Goal: Task Accomplishment & Management: Complete application form

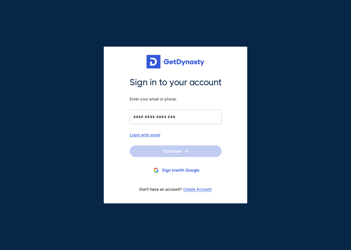
click at [154, 135] on div "Login with email" at bounding box center [176, 134] width 92 height 5
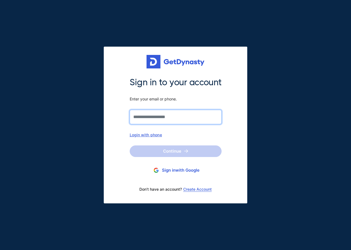
click at [154, 118] on input "Sign in to your account Enter your email or phone." at bounding box center [176, 117] width 92 height 14
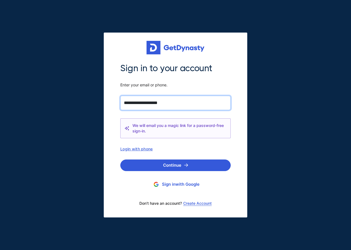
type input "**********"
click at [120, 160] on button "Continue" at bounding box center [175, 166] width 110 height 12
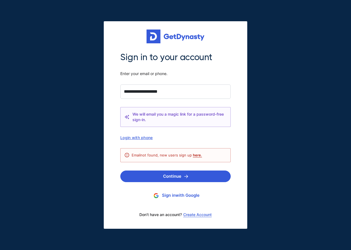
click at [142, 137] on div "Login with phone" at bounding box center [175, 137] width 110 height 5
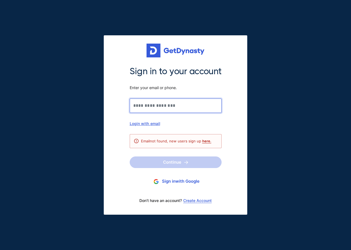
click at [151, 106] on input "Sign in to your account Enter your email or phone." at bounding box center [176, 106] width 92 height 14
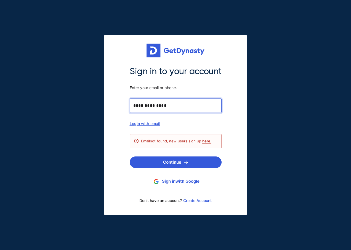
type input "**********"
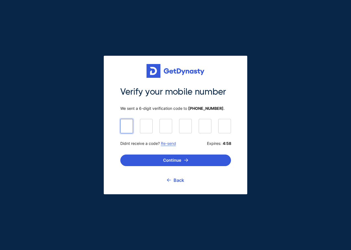
click at [124, 131] on input at bounding box center [175, 126] width 111 height 14
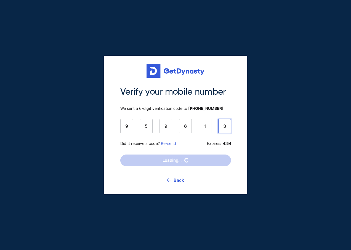
type input "******"
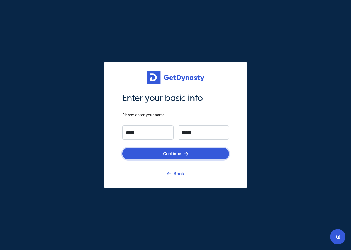
click at [176, 152] on button "Continue" at bounding box center [175, 154] width 107 height 12
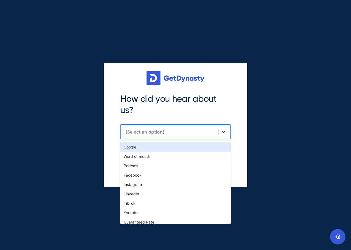
click at [223, 132] on icon at bounding box center [224, 132] width 6 height 6
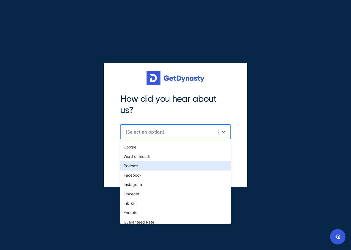
click at [172, 169] on div "Podcast" at bounding box center [175, 165] width 110 height 9
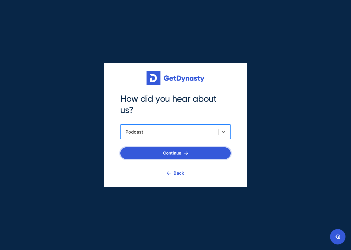
click at [188, 151] on button "Continue" at bounding box center [175, 153] width 110 height 12
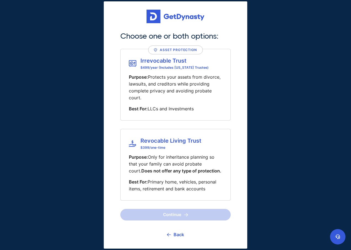
click at [175, 171] on span "Does not offer any type of protection." at bounding box center [181, 171] width 80 height 6
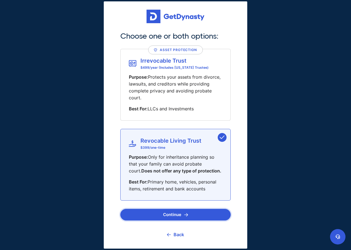
click at [187, 213] on img "submit" at bounding box center [186, 215] width 4 height 4
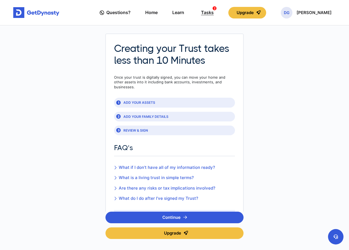
click at [214, 10] on div "Tasks 2" at bounding box center [207, 12] width 13 height 10
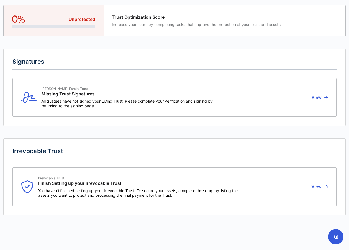
scroll to position [29, 0]
click at [130, 190] on span "You haven't finished setting up your Irrevocable Trust. To secure your assets, …" at bounding box center [139, 192] width 202 height 9
click at [321, 186] on button "View" at bounding box center [319, 187] width 18 height 22
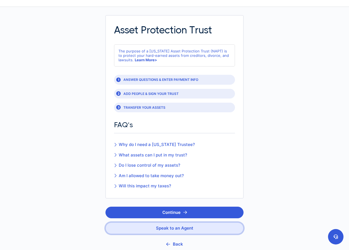
scroll to position [55, 0]
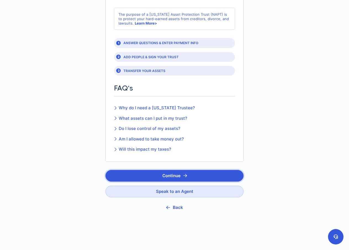
click at [184, 174] on icon "button" at bounding box center [185, 176] width 4 height 4
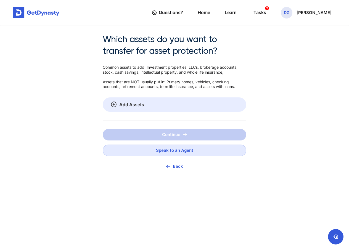
click at [126, 102] on link "Add Assets" at bounding box center [175, 104] width 144 height 14
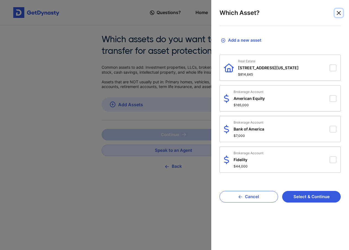
click at [339, 11] on button "Close" at bounding box center [339, 13] width 8 height 8
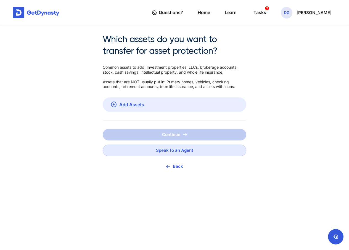
click at [173, 134] on div "Continue Speak to an Agent Back" at bounding box center [175, 156] width 144 height 55
click at [171, 105] on link "Add Assets" at bounding box center [175, 104] width 144 height 14
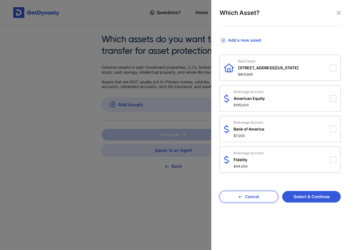
click at [253, 193] on button "Cancel" at bounding box center [248, 197] width 59 height 12
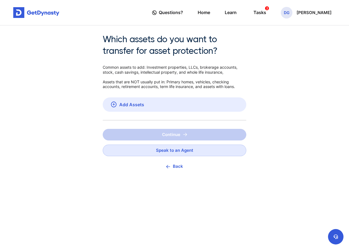
click at [176, 169] on button "Back" at bounding box center [175, 166] width 144 height 12
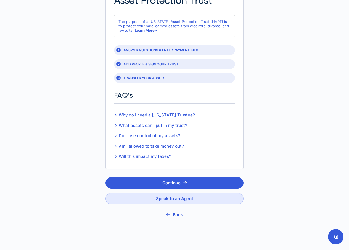
scroll to position [55, 0]
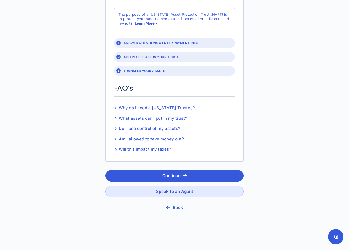
click at [182, 202] on button "Back" at bounding box center [174, 207] width 138 height 12
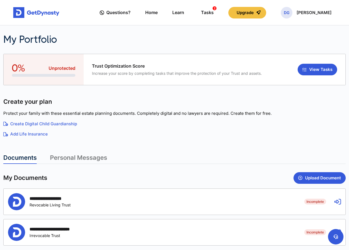
click at [100, 200] on div "**********" at bounding box center [152, 201] width 288 height 17
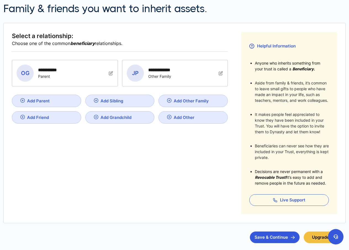
scroll to position [66, 0]
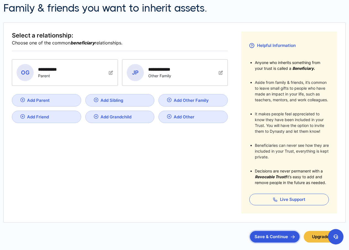
click at [261, 236] on button "Save & Continue" at bounding box center [275, 237] width 50 height 12
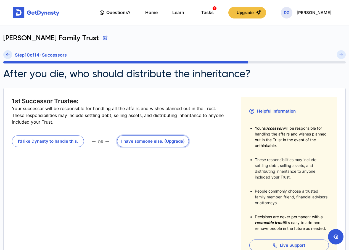
click at [150, 140] on button "I have someone else . (Upgrade)" at bounding box center [153, 142] width 72 height 12
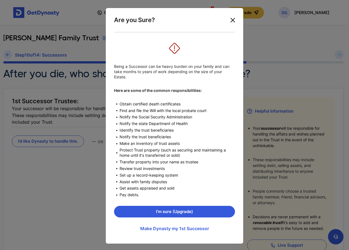
click at [229, 22] on button "Close" at bounding box center [232, 20] width 9 height 9
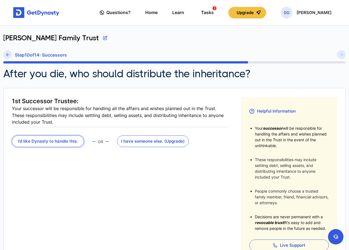
click at [72, 140] on button "I’d like Dynasty to handle this." at bounding box center [48, 142] width 72 height 12
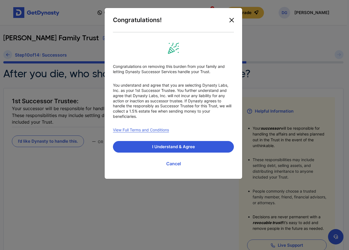
click at [233, 21] on button "Close" at bounding box center [231, 20] width 9 height 9
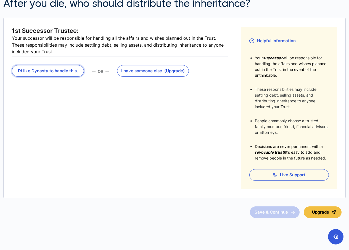
scroll to position [73, 0]
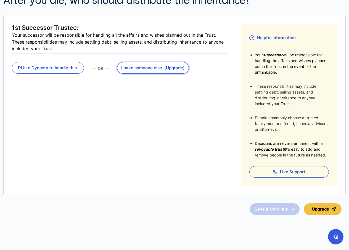
click at [151, 71] on button "I have someone else . (Upgrade)" at bounding box center [153, 68] width 72 height 12
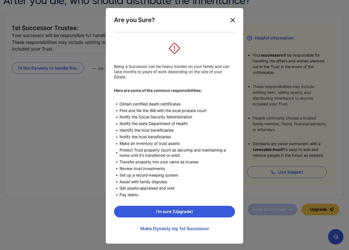
click at [234, 21] on button "Close" at bounding box center [232, 20] width 9 height 9
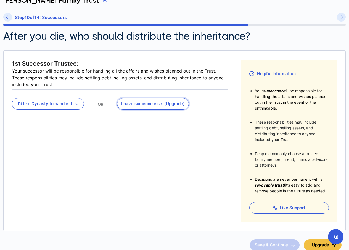
scroll to position [28, 0]
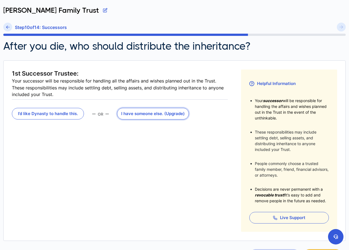
click at [139, 116] on button "I have someone else . (Upgrade)" at bounding box center [153, 114] width 72 height 12
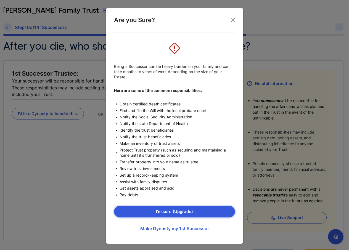
click at [152, 210] on button "I’m sure (Upgrade)" at bounding box center [174, 212] width 121 height 12
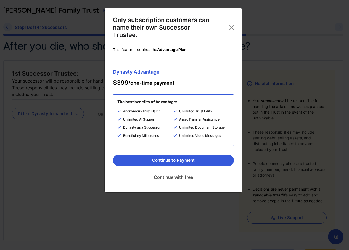
click at [188, 175] on link "Continue with free" at bounding box center [173, 177] width 121 height 14
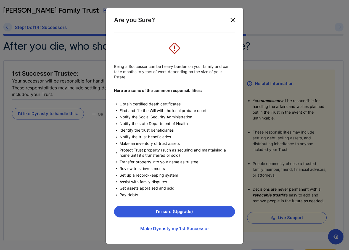
click at [232, 18] on button "Close" at bounding box center [232, 20] width 9 height 9
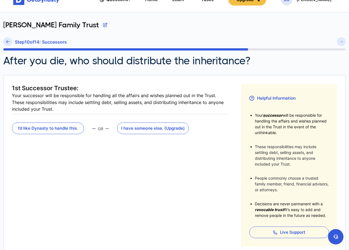
scroll to position [0, 0]
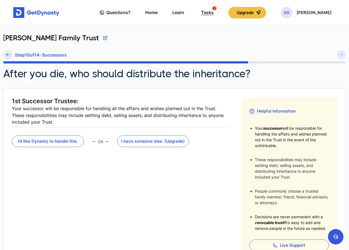
click at [214, 12] on div "Tasks 2" at bounding box center [207, 12] width 13 height 10
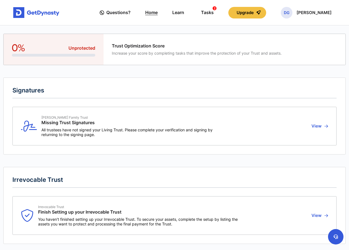
click at [158, 12] on link "Home" at bounding box center [151, 13] width 12 height 16
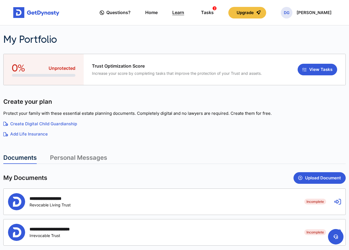
click at [184, 14] on link "Learn" at bounding box center [178, 13] width 12 height 16
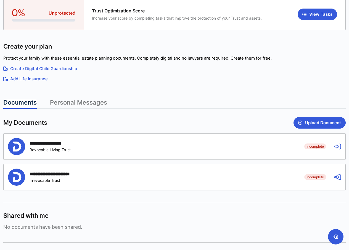
scroll to position [83, 0]
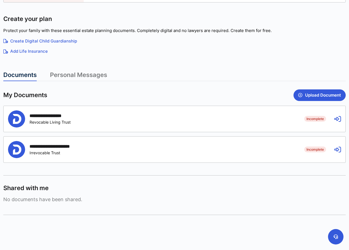
click at [338, 150] on icon at bounding box center [337, 149] width 7 height 7
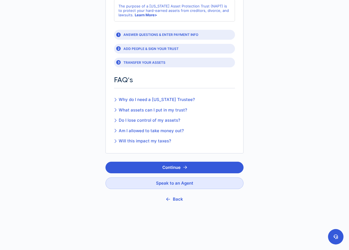
scroll to position [65, 0]
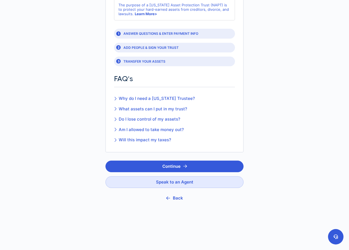
click at [172, 199] on button "Back" at bounding box center [174, 198] width 138 height 12
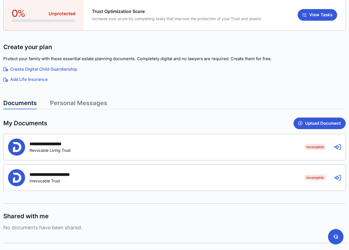
scroll to position [55, 0]
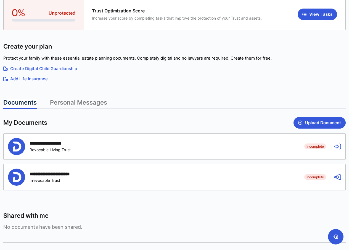
drag, startPoint x: 192, startPoint y: 175, endPoint x: 56, endPoint y: 179, distance: 136.2
drag, startPoint x: 56, startPoint y: 179, endPoint x: 216, endPoint y: 177, distance: 159.5
click at [216, 177] on div "**********" at bounding box center [152, 177] width 288 height 17
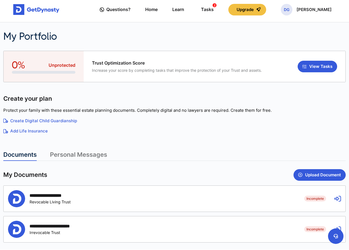
scroll to position [14, 0]
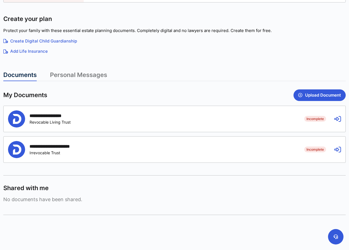
scroll to position [83, 0]
drag, startPoint x: 339, startPoint y: 148, endPoint x: 250, endPoint y: 150, distance: 88.6
click at [250, 150] on div "**********" at bounding box center [152, 149] width 288 height 17
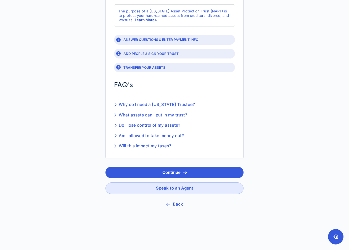
scroll to position [65, 0]
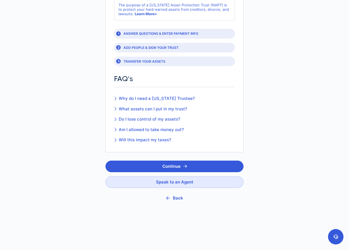
click at [175, 197] on button "Back" at bounding box center [174, 198] width 138 height 12
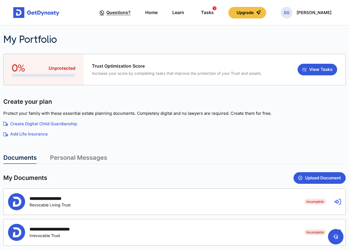
click at [131, 10] on span "Questions?" at bounding box center [118, 12] width 24 height 10
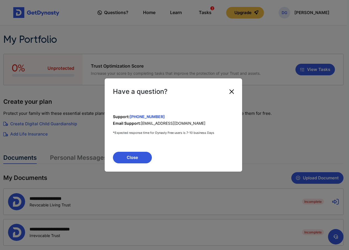
click at [231, 91] on button "Close" at bounding box center [231, 91] width 9 height 9
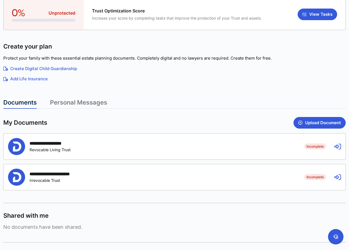
scroll to position [55, 0]
click at [336, 147] on icon at bounding box center [337, 146] width 7 height 7
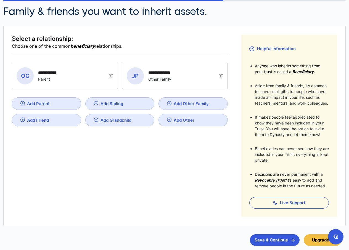
scroll to position [83, 0]
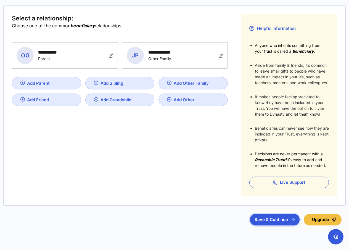
click at [271, 218] on button "Save & Continue" at bounding box center [275, 220] width 50 height 12
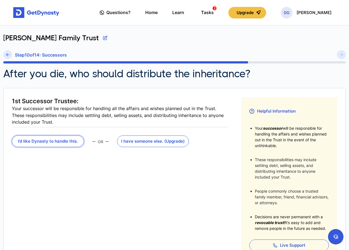
click at [63, 142] on button "I’d like Dynasty to handle this." at bounding box center [48, 142] width 72 height 12
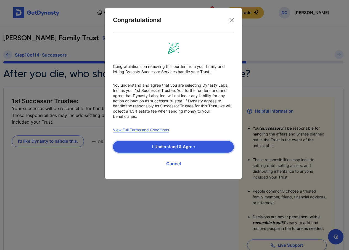
click at [158, 148] on button "I Understand & Agree" at bounding box center [173, 147] width 121 height 12
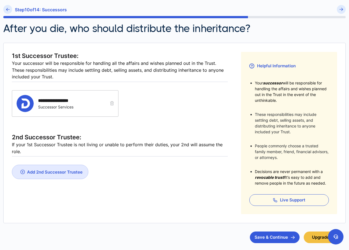
scroll to position [55, 0]
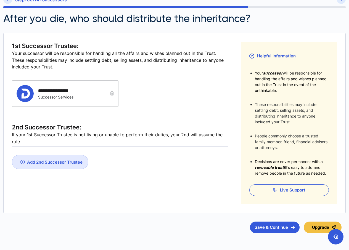
click at [63, 164] on div "Add 2nd Successor Trustee" at bounding box center [54, 162] width 55 height 5
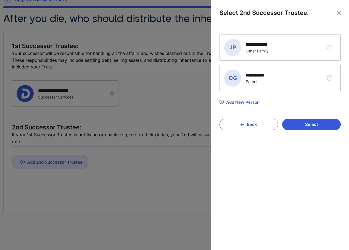
click at [269, 50] on div "Other Family" at bounding box center [261, 51] width 30 height 5
click at [303, 126] on button "Select" at bounding box center [311, 125] width 59 height 12
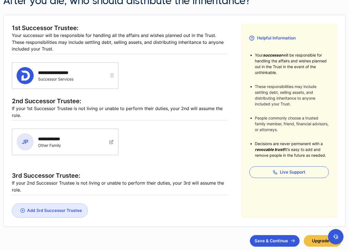
scroll to position [83, 0]
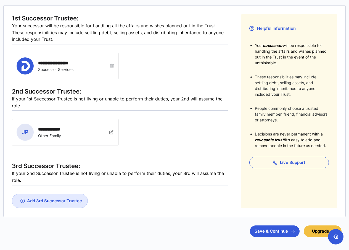
click at [65, 199] on div "Add 3rd Successor Trustee" at bounding box center [54, 200] width 55 height 5
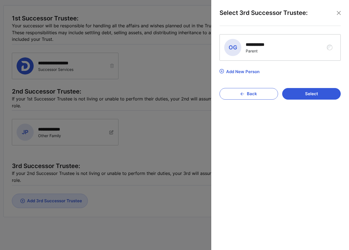
click at [326, 47] on div "**********" at bounding box center [276, 47] width 104 height 17
click at [309, 92] on button "Select" at bounding box center [311, 94] width 59 height 12
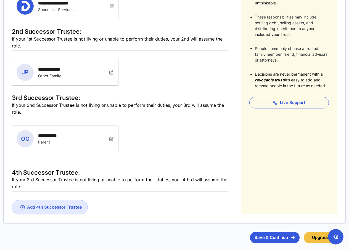
scroll to position [143, 0]
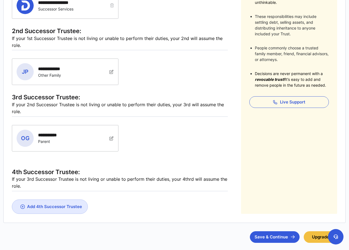
click at [39, 208] on div "Add 4th Successor Trustee" at bounding box center [54, 206] width 55 height 5
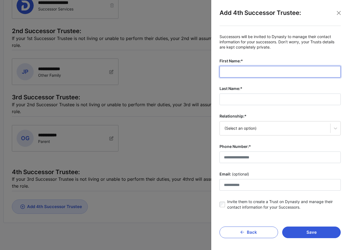
click at [238, 76] on input "First Name:*" at bounding box center [279, 72] width 121 height 12
type input "*****"
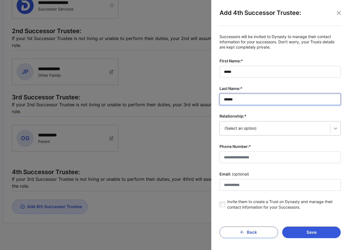
type input "******"
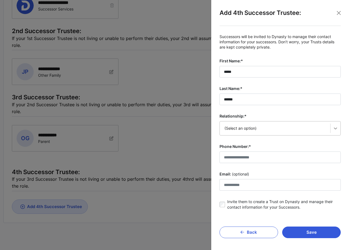
click at [336, 130] on div at bounding box center [335, 128] width 10 height 10
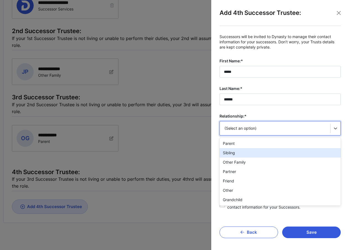
click at [243, 151] on div "Sibling" at bounding box center [279, 152] width 121 height 9
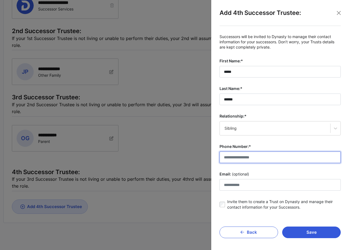
click at [243, 158] on input "Phone Number:*" at bounding box center [279, 158] width 121 height 12
type input "**********"
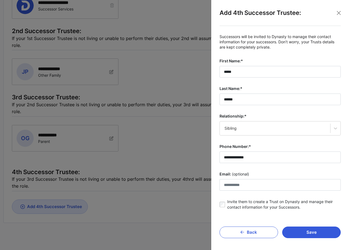
click at [255, 218] on div "**********" at bounding box center [280, 134] width 130 height 216
click at [294, 230] on button "Save" at bounding box center [311, 233] width 59 height 12
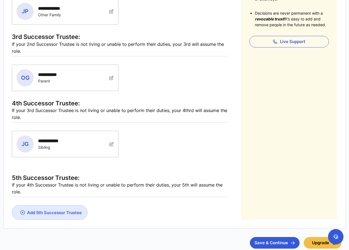
scroll to position [210, 0]
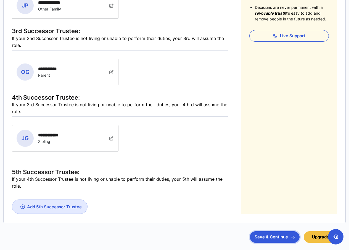
click at [266, 237] on button "Save & Continue" at bounding box center [275, 237] width 50 height 12
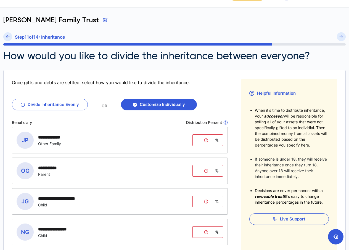
scroll to position [28, 0]
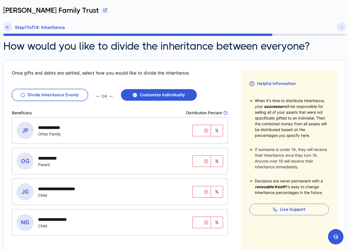
click at [56, 97] on button "Divide Inheritance Evenly" at bounding box center [50, 95] width 76 height 12
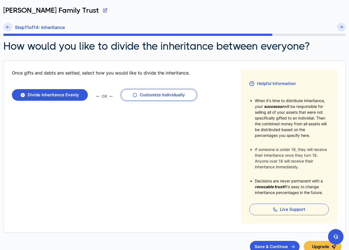
click at [149, 96] on button "Customize Individually" at bounding box center [159, 95] width 76 height 12
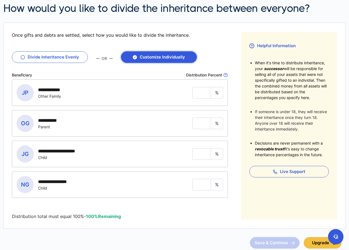
scroll to position [71, 0]
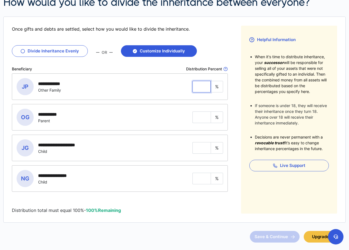
click at [196, 87] on input "tel" at bounding box center [201, 87] width 18 height 12
type input "**"
click at [202, 119] on input "tel" at bounding box center [201, 118] width 18 height 12
type input "**"
click at [202, 144] on input "tel" at bounding box center [201, 148] width 18 height 12
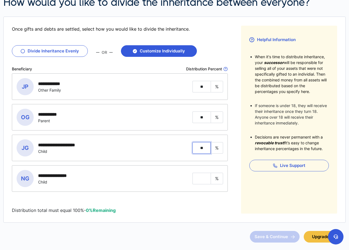
type input "*"
type input "**"
click at [203, 179] on input "tel" at bounding box center [201, 179] width 18 height 12
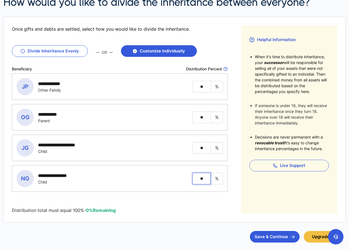
type input "**"
click at [195, 200] on fieldset "**********" at bounding box center [120, 143] width 216 height 140
click at [280, 237] on button "Save & Continue" at bounding box center [275, 237] width 50 height 12
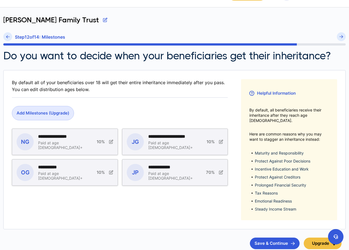
scroll to position [28, 0]
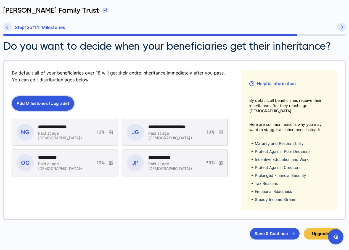
click at [61, 102] on button "Add Milestones (Upgrade)" at bounding box center [43, 103] width 62 height 14
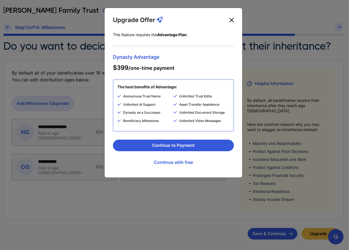
click at [230, 22] on button "Close" at bounding box center [231, 20] width 9 height 9
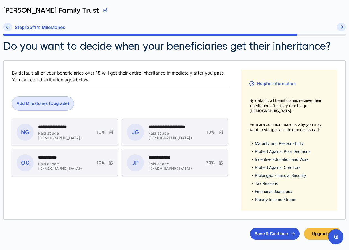
click at [84, 133] on div "**********" at bounding box center [53, 132] width 72 height 17
click at [97, 135] on span "10%" at bounding box center [101, 131] width 8 height 5
click at [100, 134] on span "10%" at bounding box center [101, 131] width 8 height 5
click at [108, 133] on span "10%" at bounding box center [105, 131] width 17 height 5
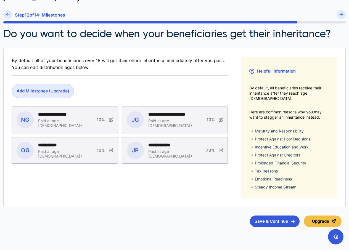
scroll to position [47, 0]
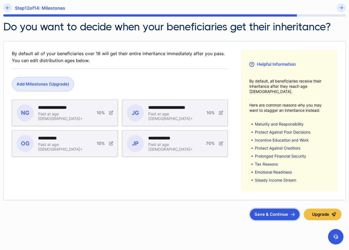
click at [272, 209] on button "Save & Continue" at bounding box center [275, 215] width 50 height 12
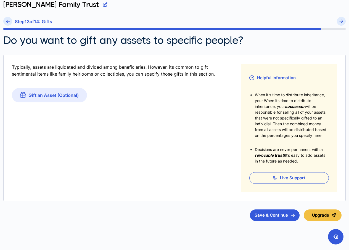
scroll to position [39, 0]
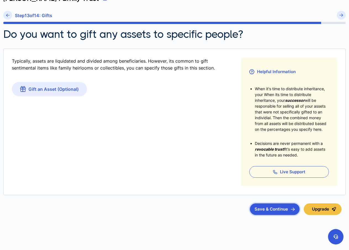
click at [279, 208] on button "Save & Continue" at bounding box center [275, 209] width 50 height 12
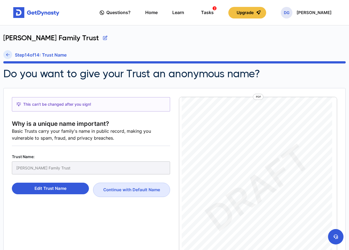
scroll to position [28, 0]
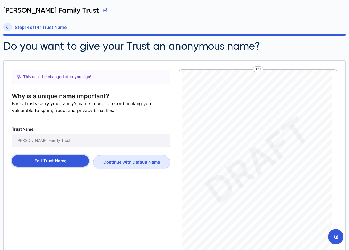
click at [59, 162] on button "Edit Trust Name" at bounding box center [50, 161] width 77 height 12
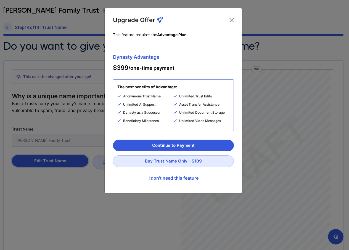
scroll to position [3, 0]
click at [229, 21] on button "Close" at bounding box center [231, 20] width 9 height 9
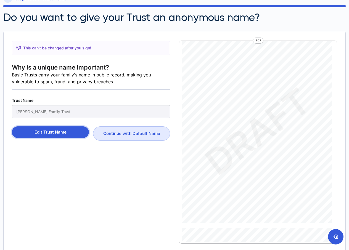
scroll to position [0, 0]
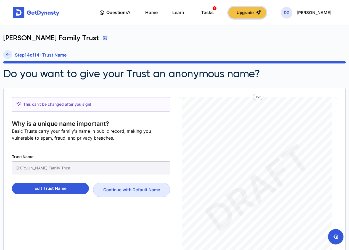
click at [262, 13] on button "Upgrade" at bounding box center [247, 13] width 38 height 12
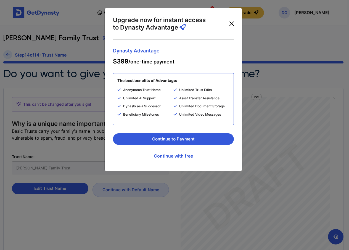
click at [230, 22] on button "Close" at bounding box center [231, 23] width 9 height 9
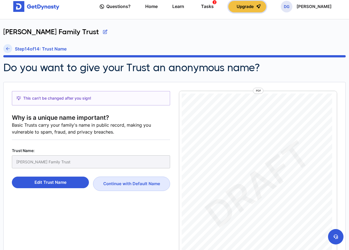
scroll to position [0, 0]
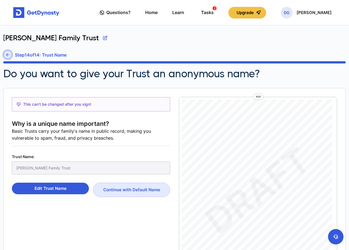
click at [9, 55] on icon at bounding box center [8, 55] width 4 height 4
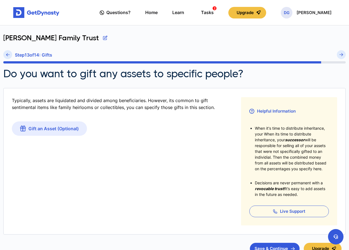
click at [9, 55] on icon at bounding box center [8, 55] width 4 height 4
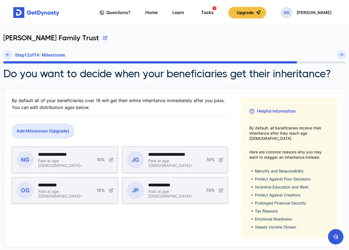
click at [9, 55] on icon at bounding box center [8, 55] width 4 height 4
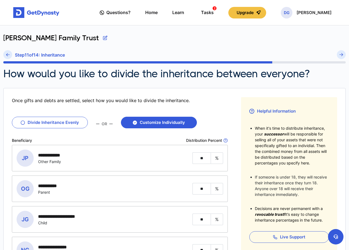
click at [9, 55] on icon at bounding box center [8, 55] width 4 height 4
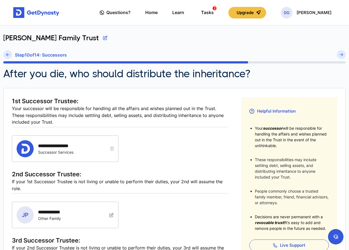
click at [9, 55] on icon at bounding box center [8, 55] width 4 height 4
